Goal: Transaction & Acquisition: Purchase product/service

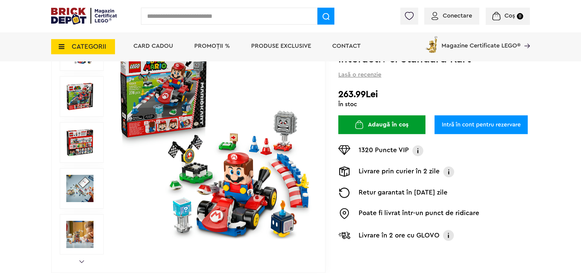
scroll to position [93, 0]
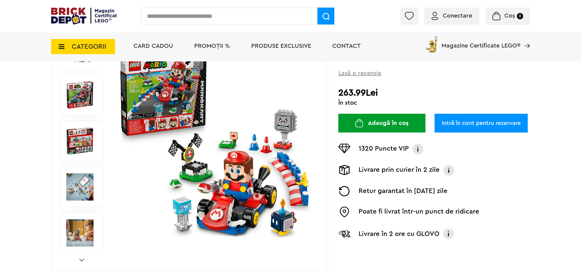
click at [76, 184] on img at bounding box center [79, 187] width 27 height 27
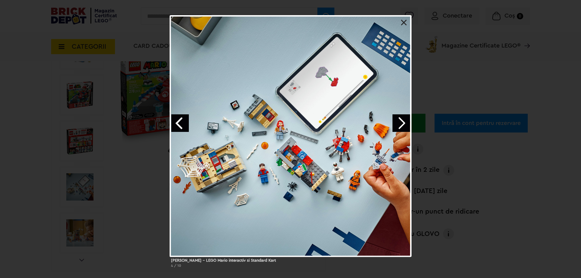
click at [406, 26] on div at bounding box center [291, 136] width 242 height 242
click at [404, 22] on link at bounding box center [404, 23] width 6 height 6
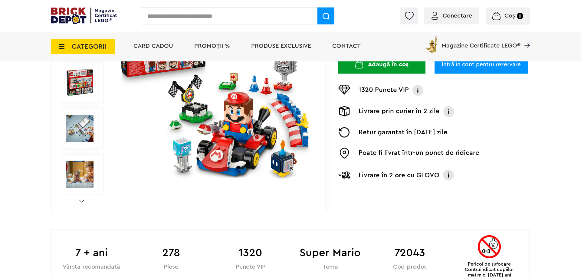
scroll to position [154, 0]
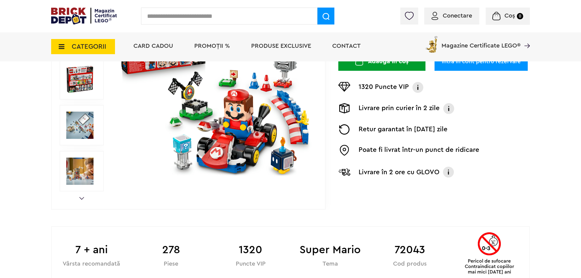
click at [77, 199] on div "Prev Next 1/9" at bounding box center [188, 79] width 275 height 261
click at [81, 199] on link "Next" at bounding box center [81, 198] width 5 height 3
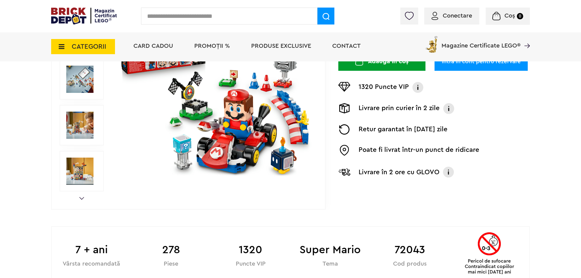
click at [81, 199] on link "Next" at bounding box center [81, 198] width 5 height 3
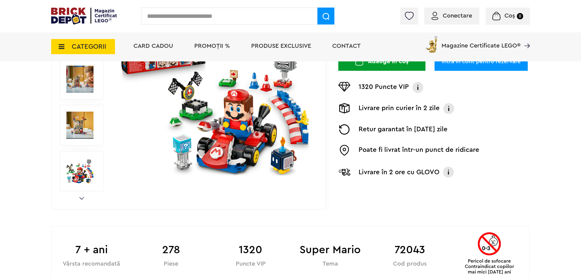
click at [83, 166] on img at bounding box center [79, 171] width 27 height 27
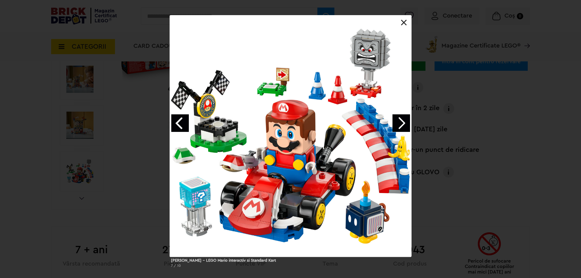
click at [405, 23] on link at bounding box center [404, 23] width 6 height 6
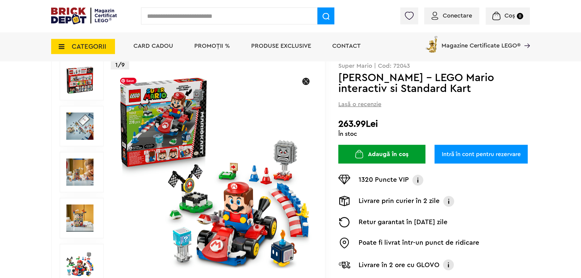
scroll to position [62, 0]
